Goal: Task Accomplishment & Management: Use online tool/utility

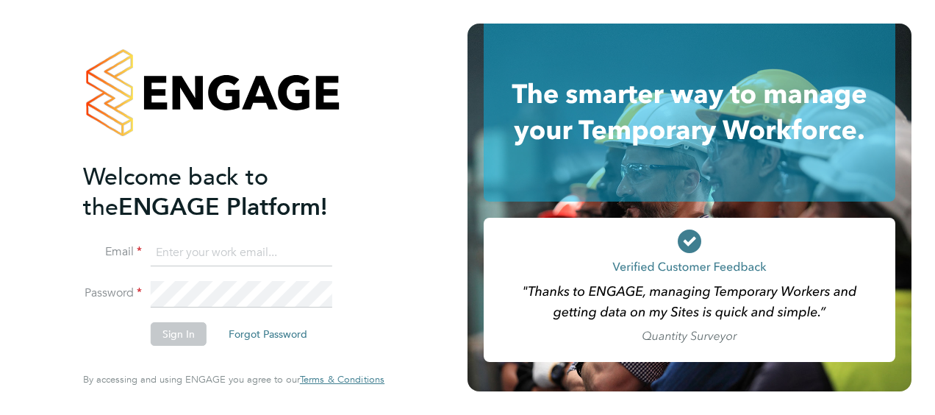
type input "andrew.buckley@justice.gov.uk"
click at [352, 151] on div at bounding box center [234, 93] width 302 height 138
click at [182, 337] on button "Sign In" at bounding box center [179, 334] width 56 height 24
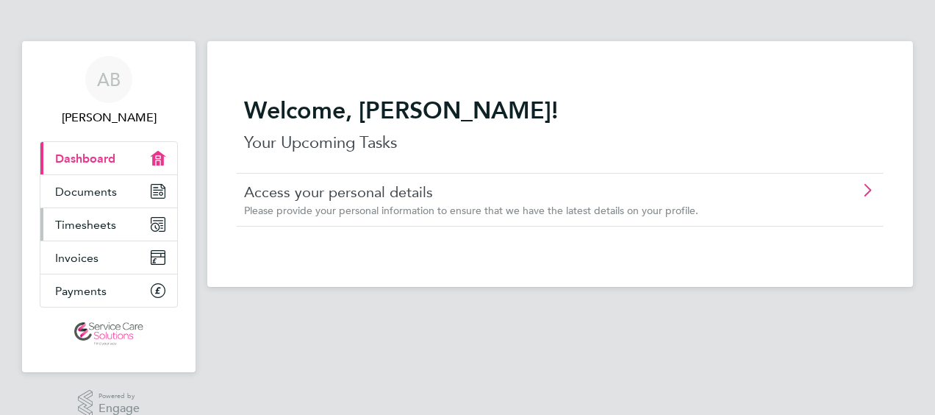
click at [115, 222] on link "Timesheets" at bounding box center [108, 224] width 137 height 32
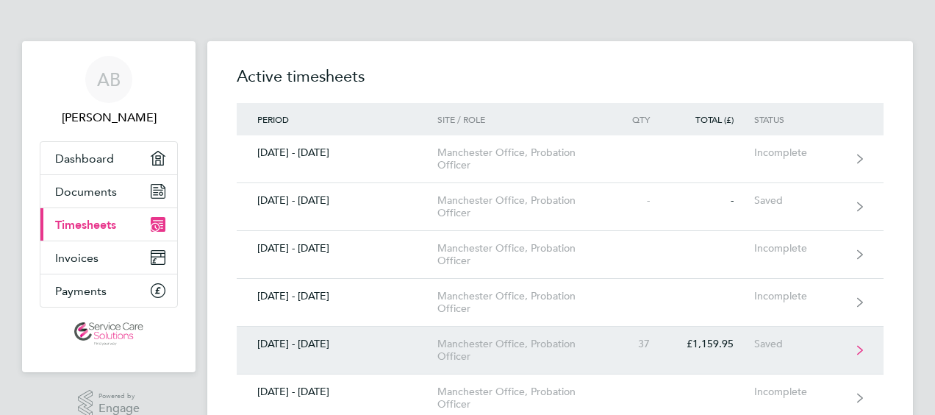
click at [581, 335] on link "[DATE] - [DATE] Manchester Office, Probation Officer 37 £1,159.95 Saved" at bounding box center [560, 351] width 647 height 48
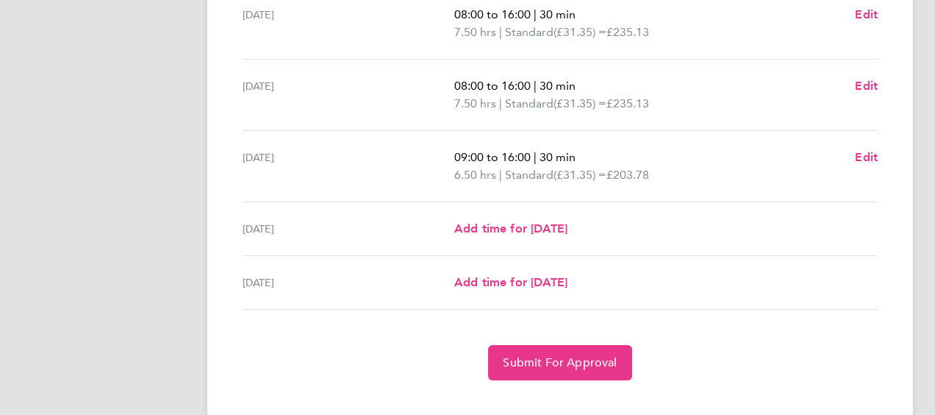
scroll to position [586, 0]
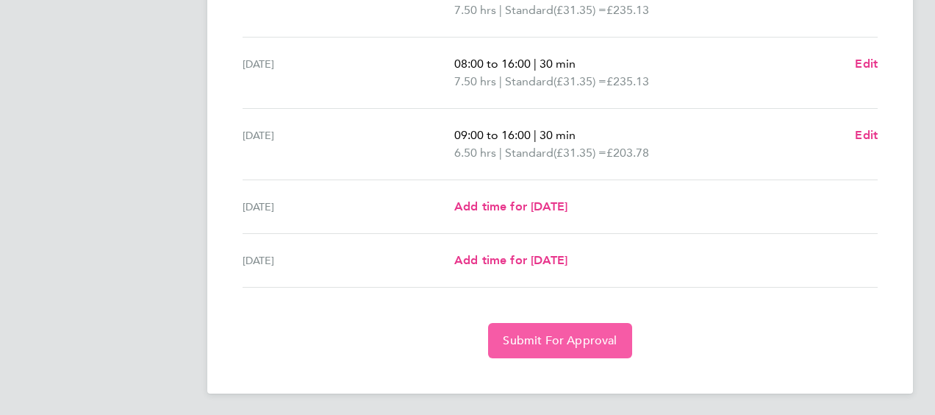
click at [569, 333] on span "Submit For Approval" at bounding box center [560, 340] width 114 height 15
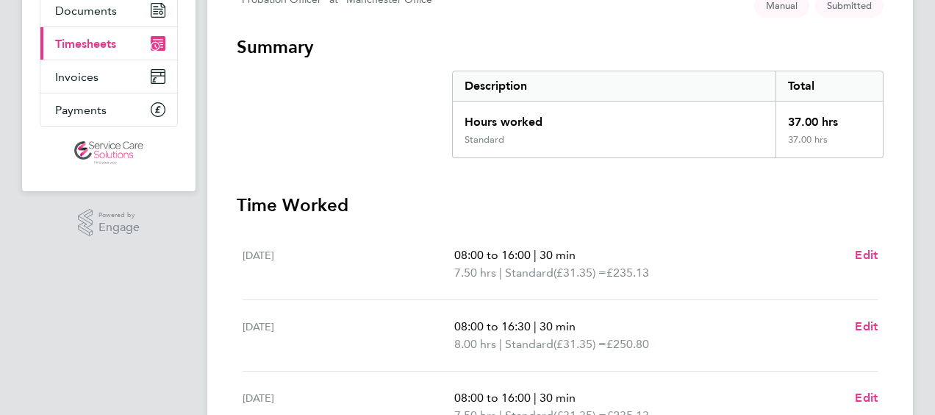
scroll to position [148, 0]
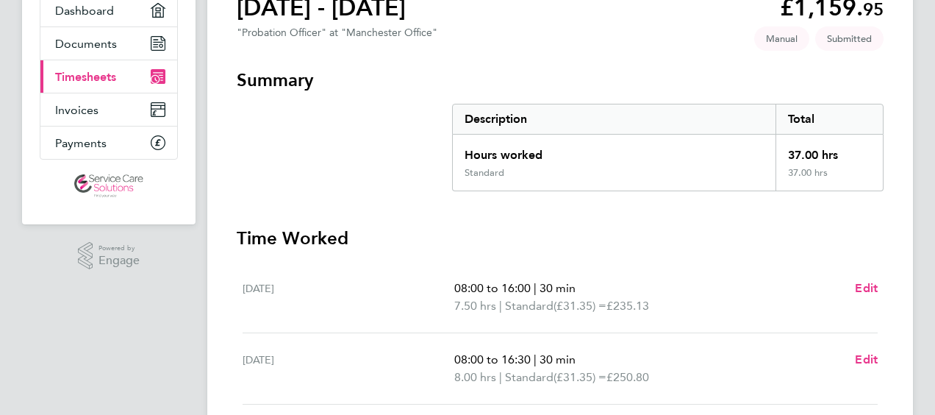
click at [111, 70] on span "Timesheets" at bounding box center [85, 77] width 61 height 14
